Goal: Task Accomplishment & Management: Manage account settings

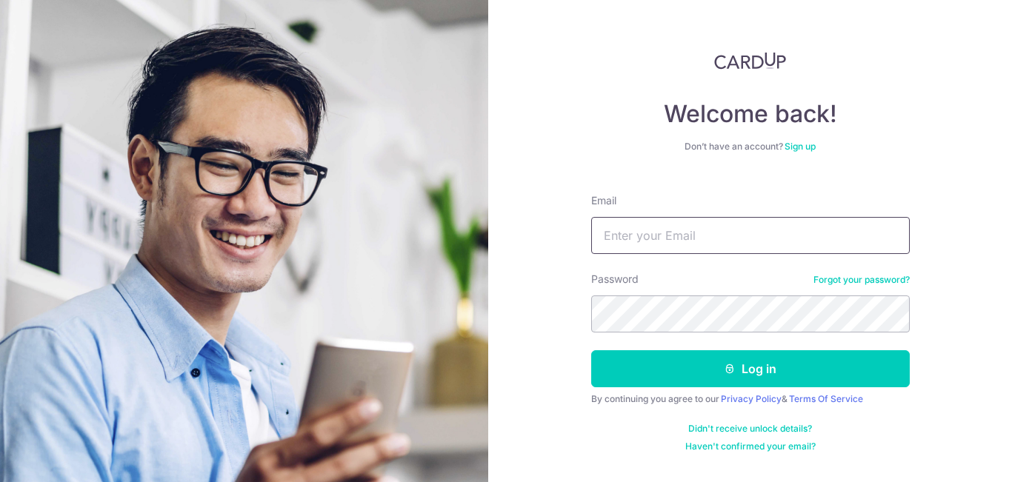
click at [794, 229] on input "Email" at bounding box center [750, 235] width 319 height 37
type input "kongtiok.ng@gmail.com"
click at [591, 350] on button "Log in" at bounding box center [750, 368] width 319 height 37
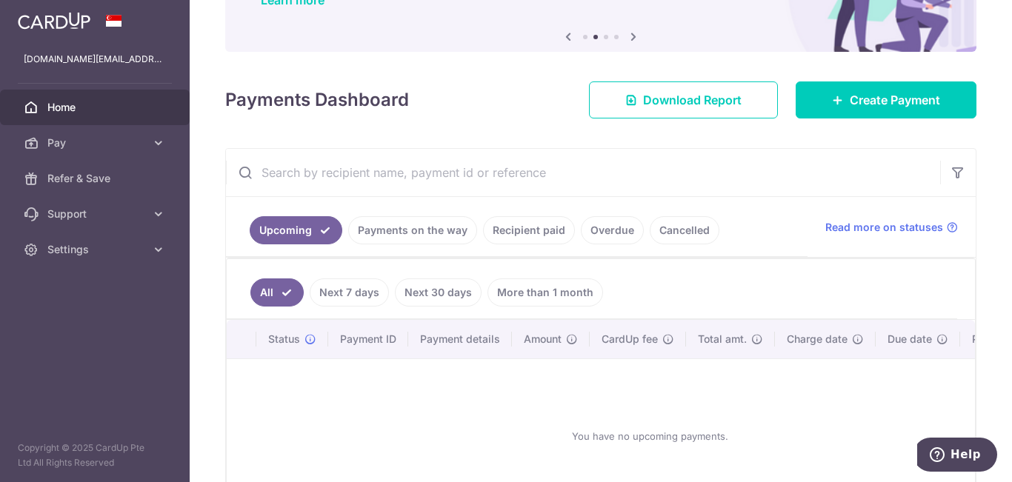
scroll to position [148, 0]
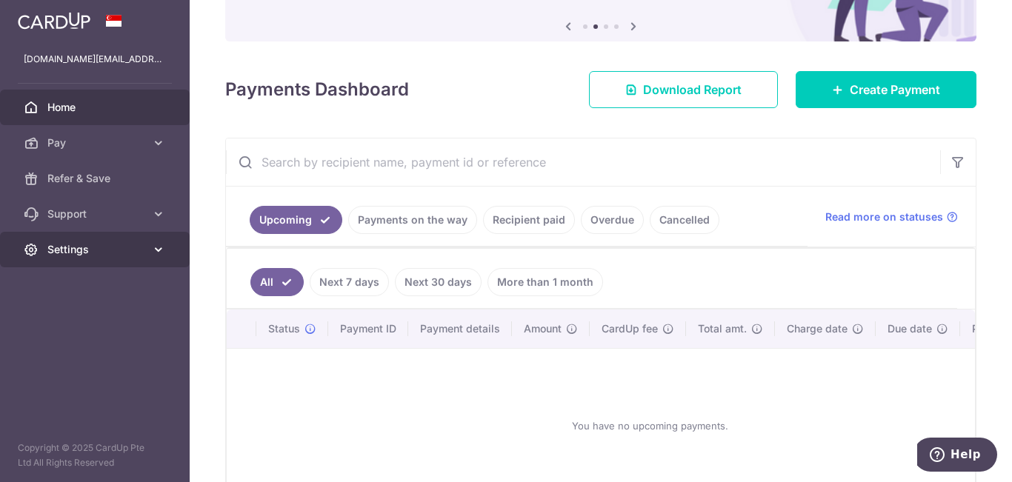
click at [107, 247] on span "Settings" at bounding box center [96, 249] width 98 height 15
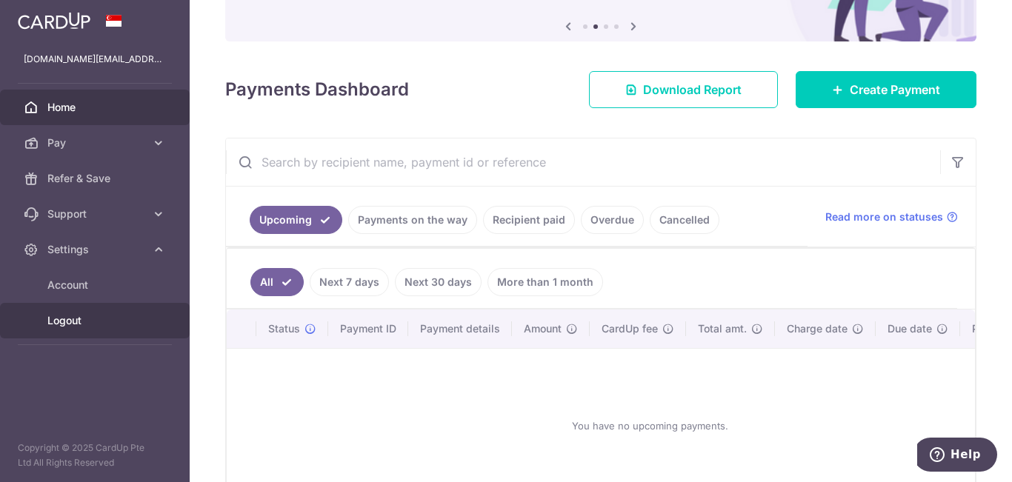
click at [82, 313] on link "Logout" at bounding box center [95, 321] width 190 height 36
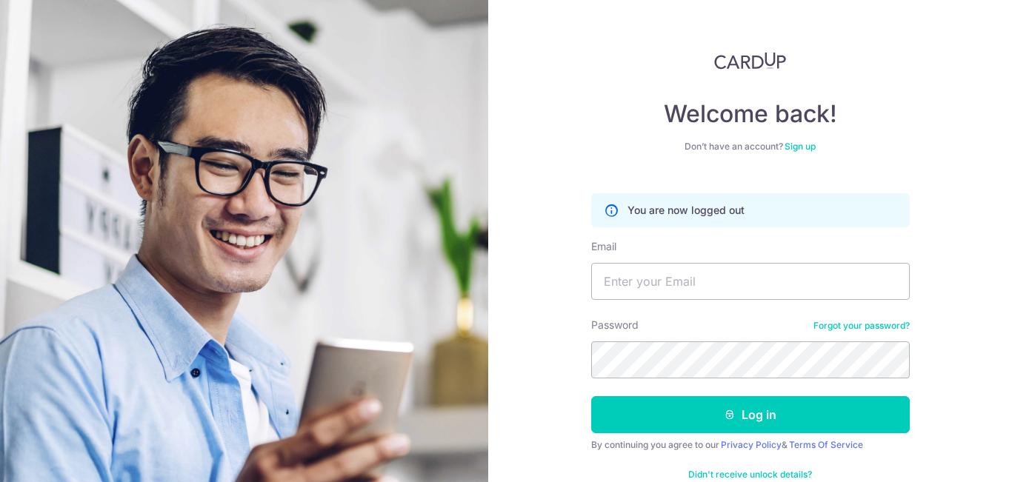
click at [623, 259] on div "Email" at bounding box center [750, 269] width 319 height 61
click at [624, 280] on input "Email" at bounding box center [750, 281] width 319 height 37
type input "kongchiat.ng@gmail.com"
click at [591, 396] on button "Log in" at bounding box center [750, 414] width 319 height 37
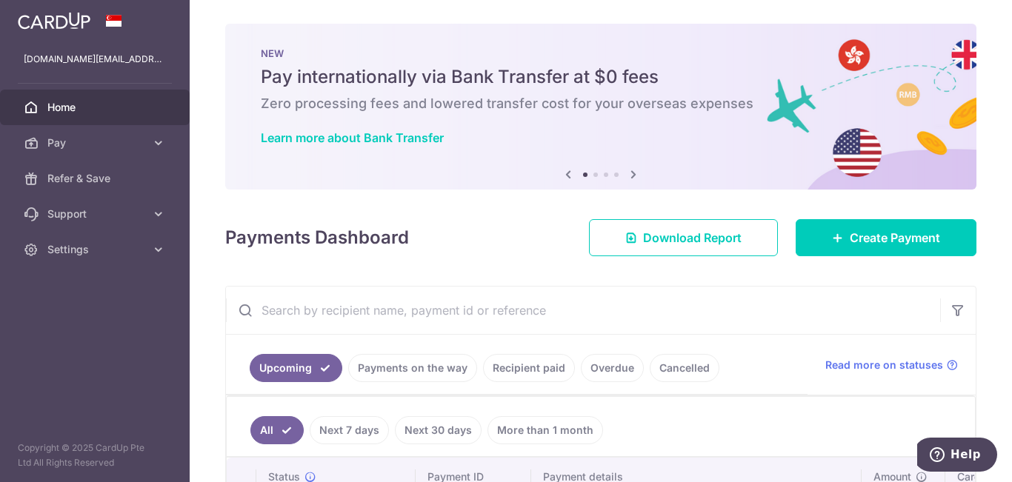
scroll to position [30, 0]
